Goal: Transaction & Acquisition: Purchase product/service

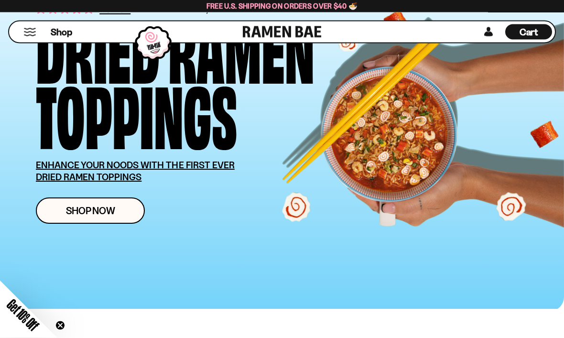
scroll to position [84, 0]
click at [108, 219] on link "Shop Now" at bounding box center [90, 210] width 109 height 26
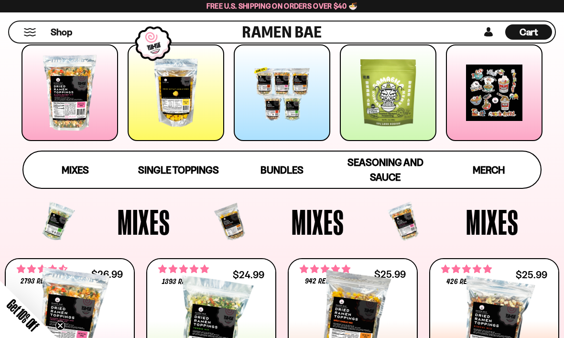
scroll to position [137, 0]
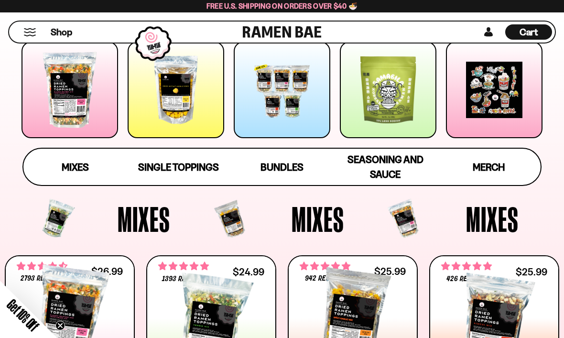
click at [76, 165] on span "Mixes" at bounding box center [75, 167] width 27 height 12
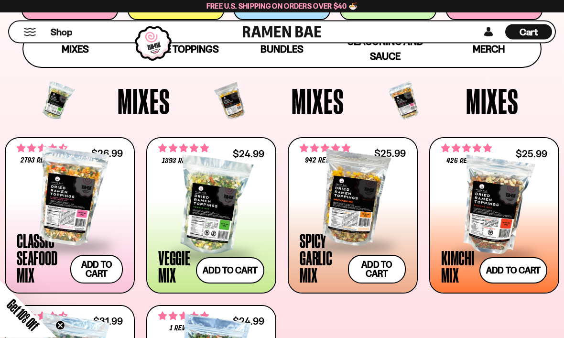
scroll to position [255, 0]
click at [387, 274] on button "Add to cart" at bounding box center [377, 269] width 58 height 29
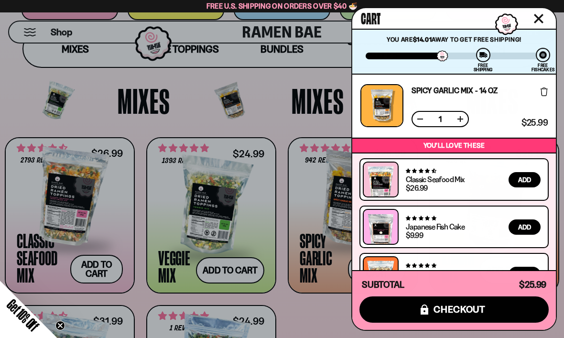
click at [526, 181] on span "Add" at bounding box center [524, 179] width 13 height 7
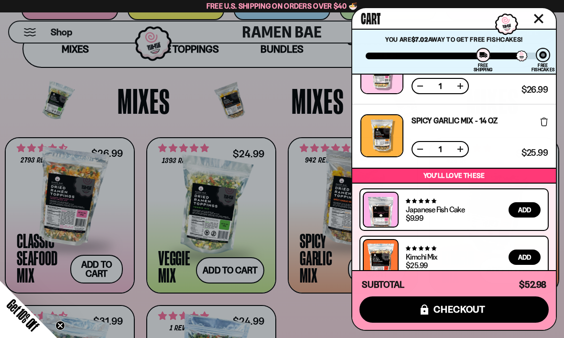
scroll to position [31, 0]
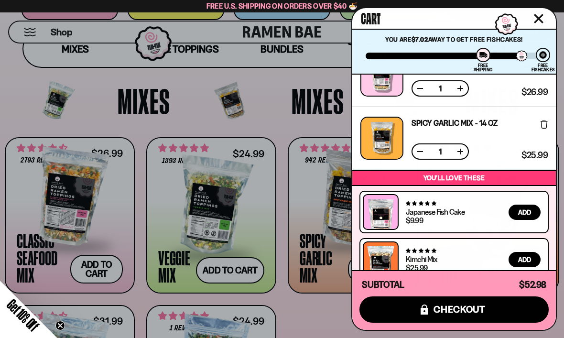
click at [418, 155] on button at bounding box center [421, 152] width 10 height 10
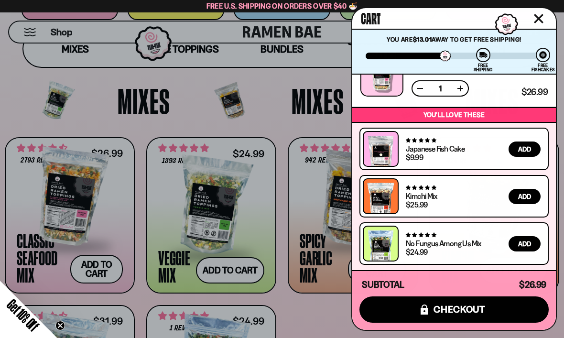
scroll to position [1, 0]
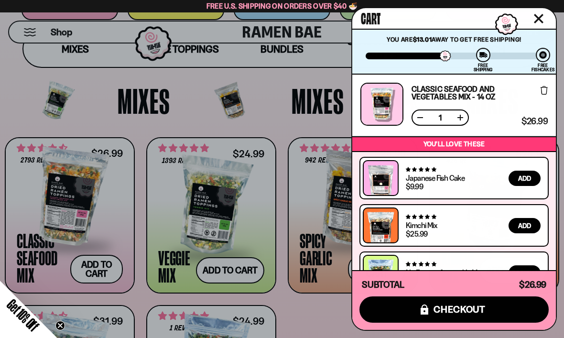
click at [524, 182] on span "Add" at bounding box center [524, 178] width 13 height 7
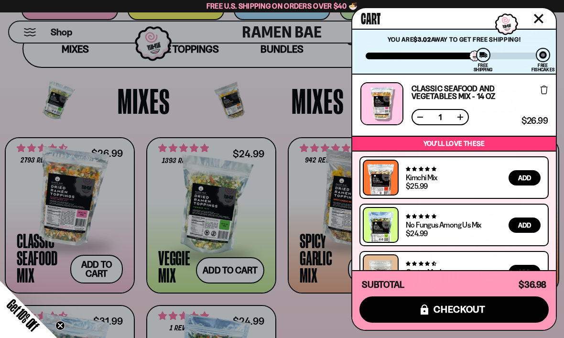
scroll to position [65, 0]
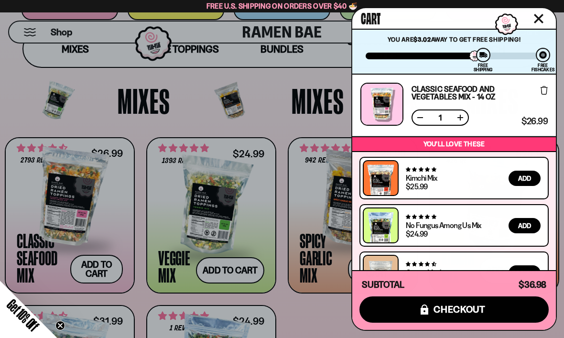
click at [537, 277] on button "Add" at bounding box center [525, 272] width 32 height 15
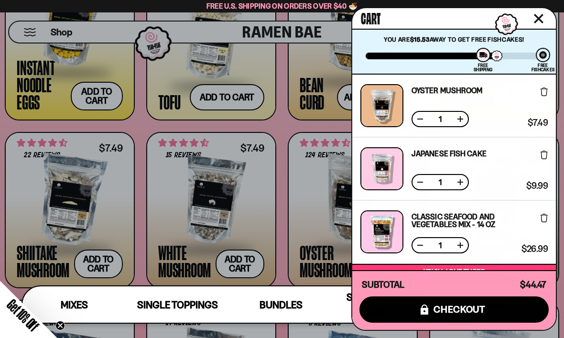
scroll to position [988, 0]
click at [281, 311] on span "Bundles" at bounding box center [281, 305] width 43 height 12
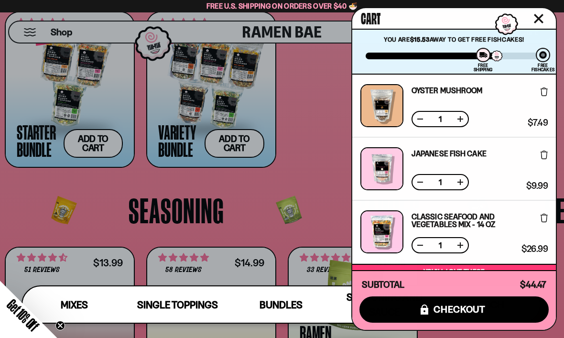
scroll to position [1682, 0]
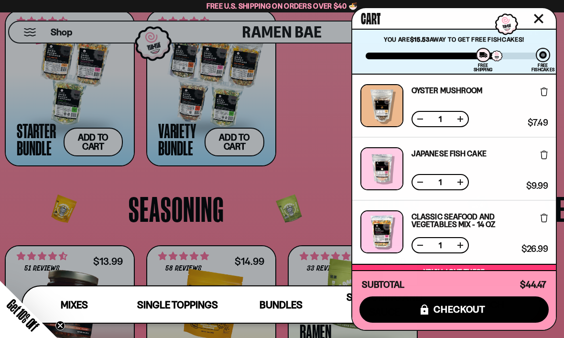
click at [247, 145] on div at bounding box center [282, 169] width 564 height 338
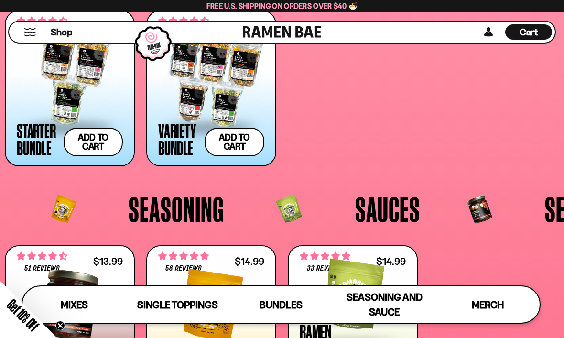
click at [217, 80] on div at bounding box center [211, 79] width 106 height 96
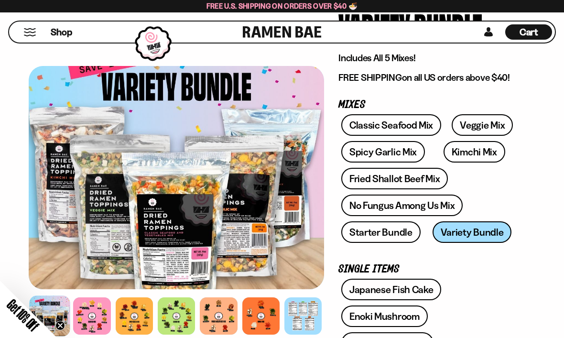
scroll to position [92, 0]
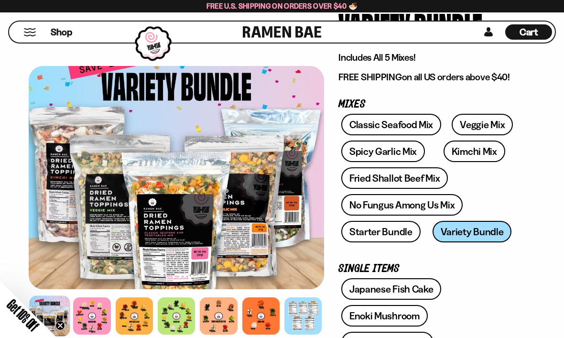
click at [391, 235] on link "Starter Bundle" at bounding box center [380, 232] width 79 height 22
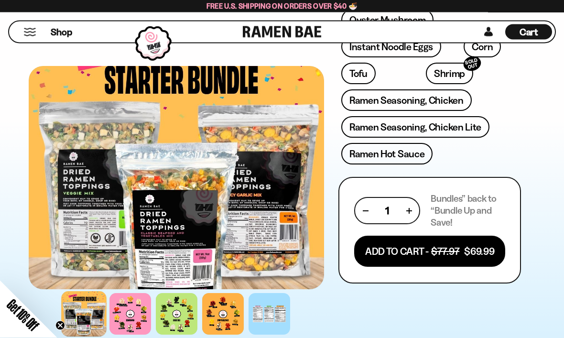
click at [468, 258] on button "Add To Cart - $77.97 $69.99" at bounding box center [429, 251] width 151 height 31
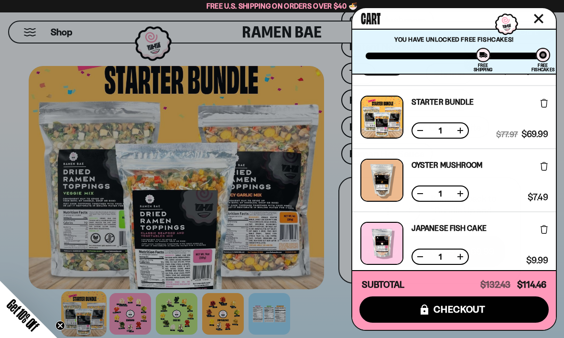
scroll to position [52, 0]
click at [542, 165] on icon at bounding box center [544, 166] width 7 height 9
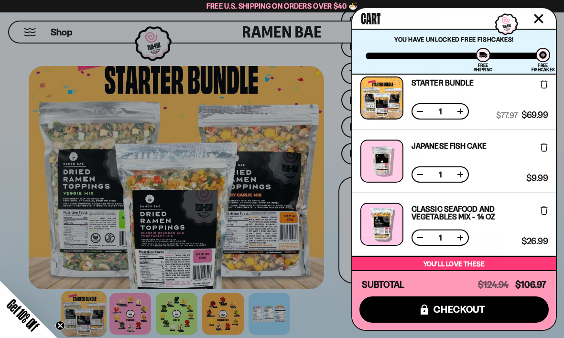
scroll to position [70, 0]
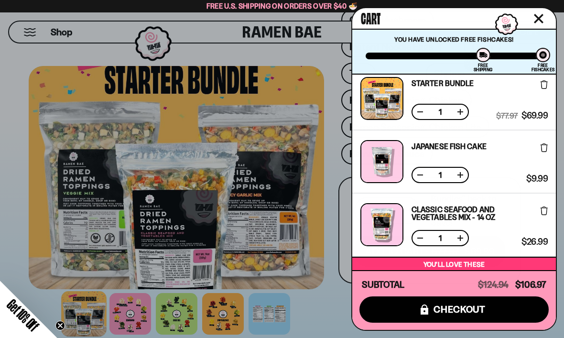
click at [545, 147] on icon at bounding box center [544, 147] width 7 height 9
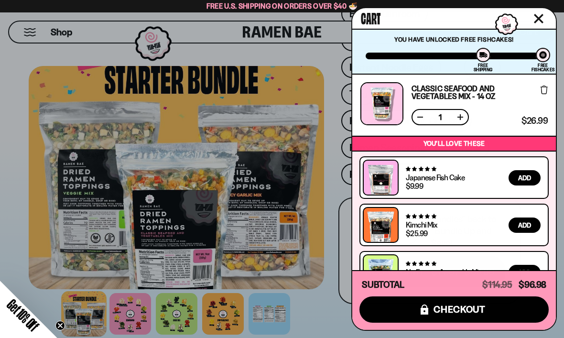
scroll to position [128, 0]
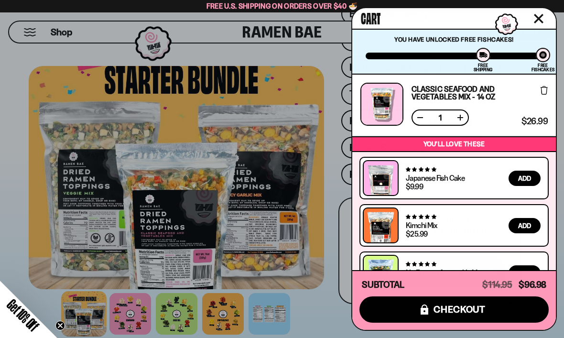
click at [474, 315] on span "checkout" at bounding box center [460, 309] width 52 height 11
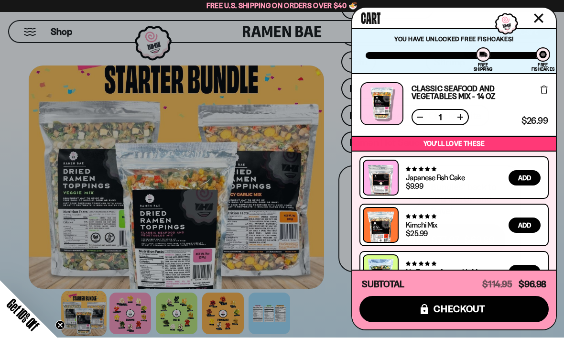
scroll to position [427, 0]
